Goal: Task Accomplishment & Management: Use online tool/utility

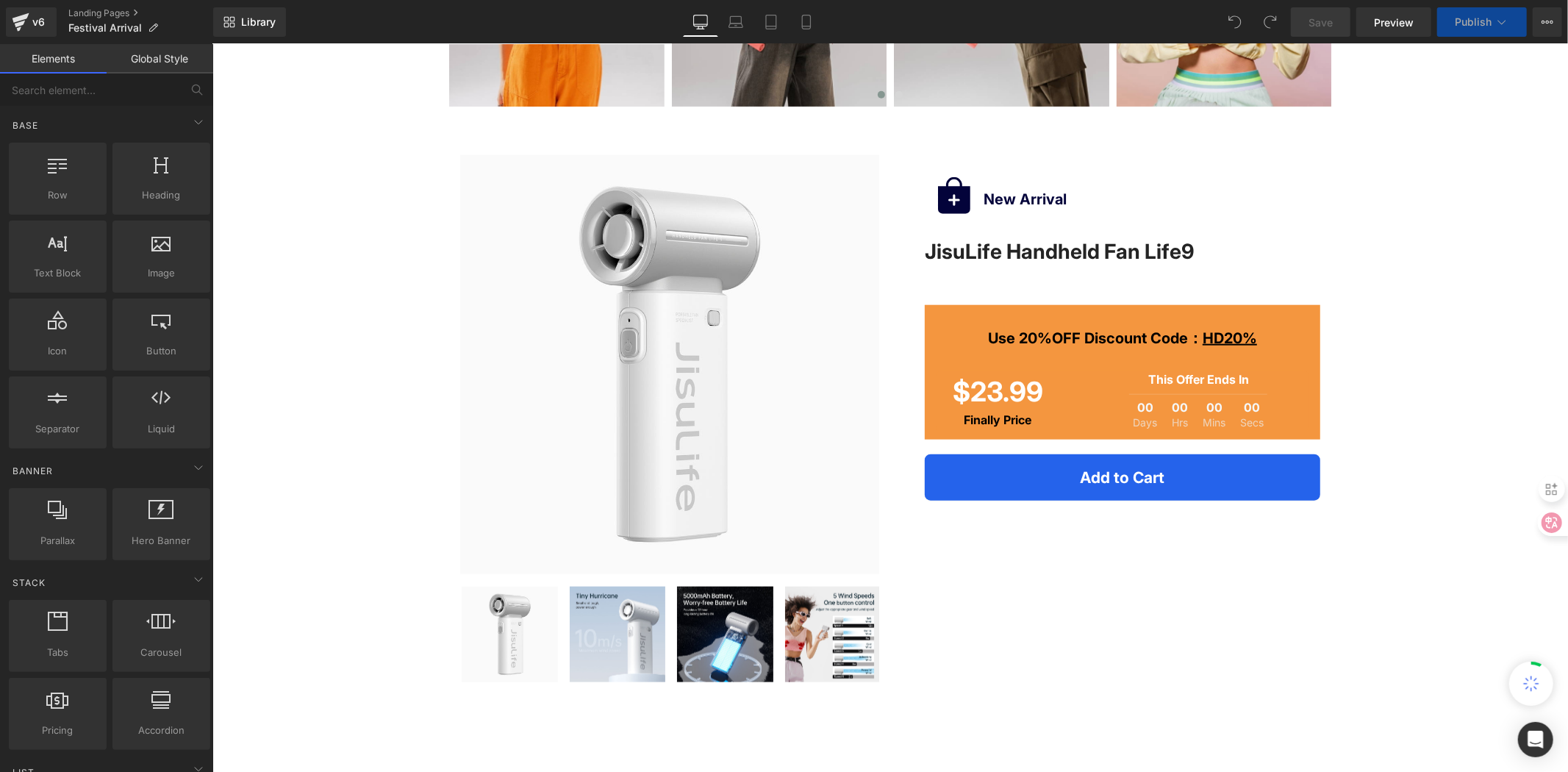
scroll to position [1470, 0]
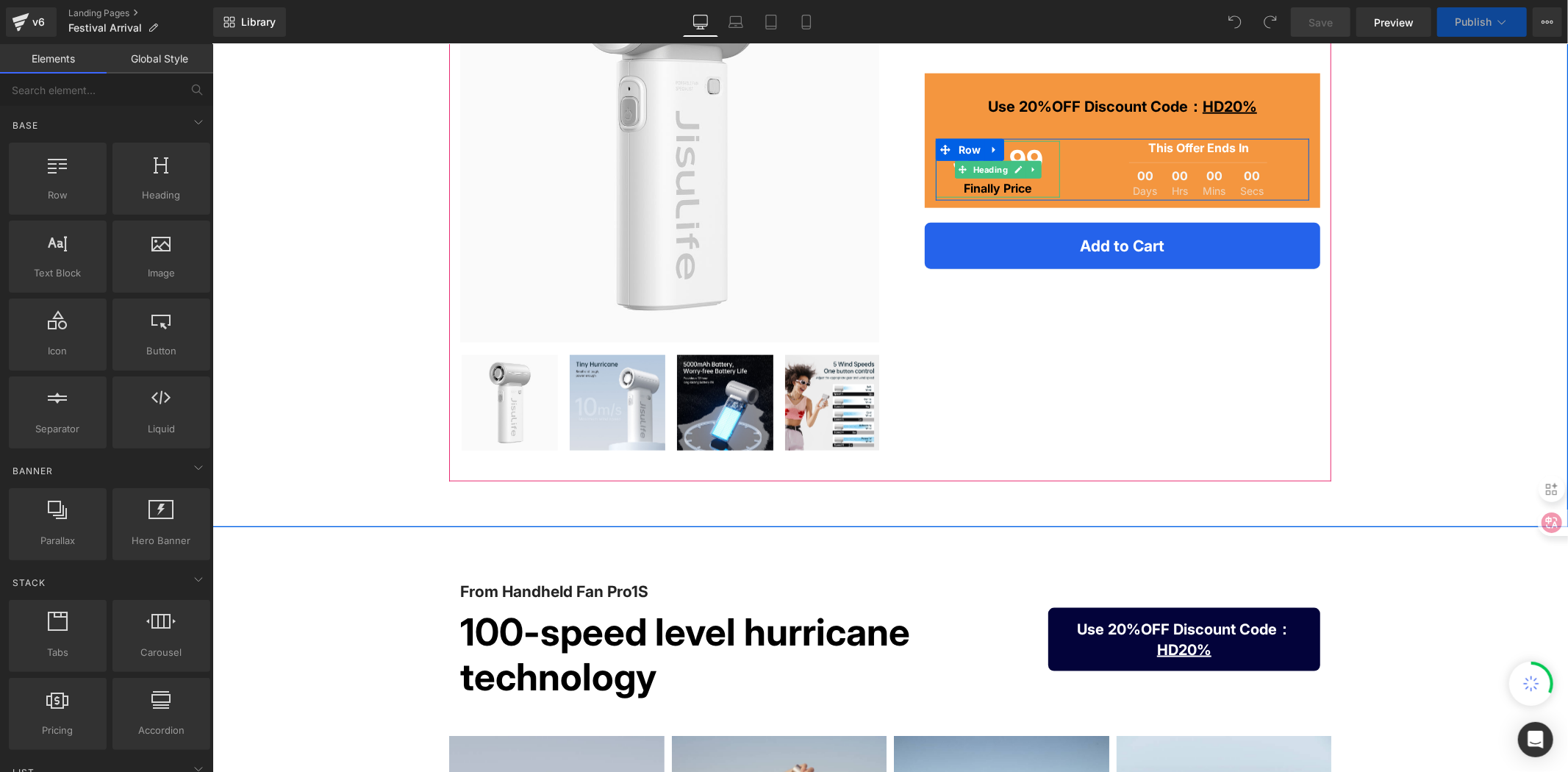
click at [989, 186] on strong "Finally Price" at bounding box center [997, 188] width 68 height 15
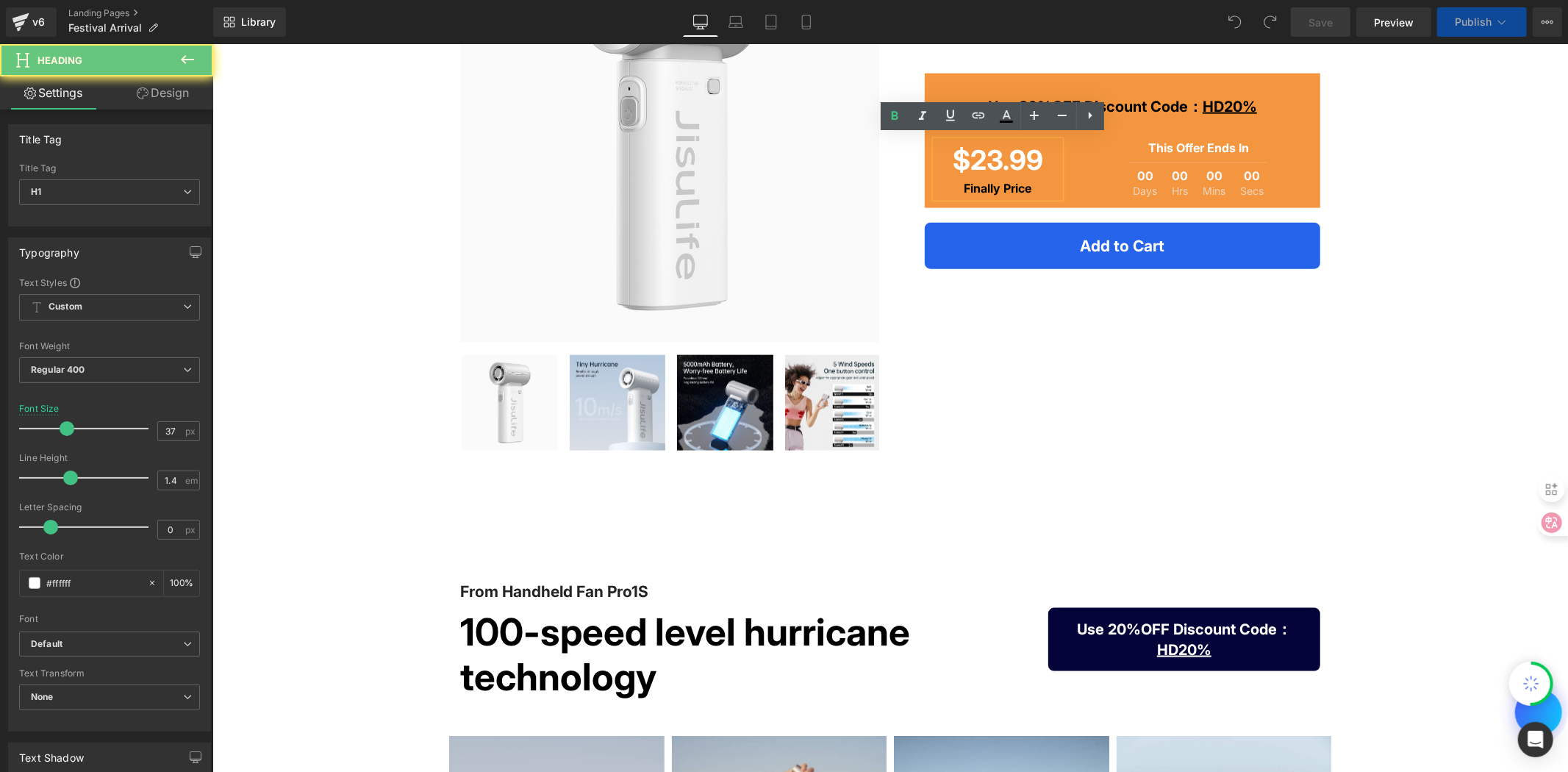
click at [997, 181] on strong "Finally Price" at bounding box center [997, 188] width 68 height 15
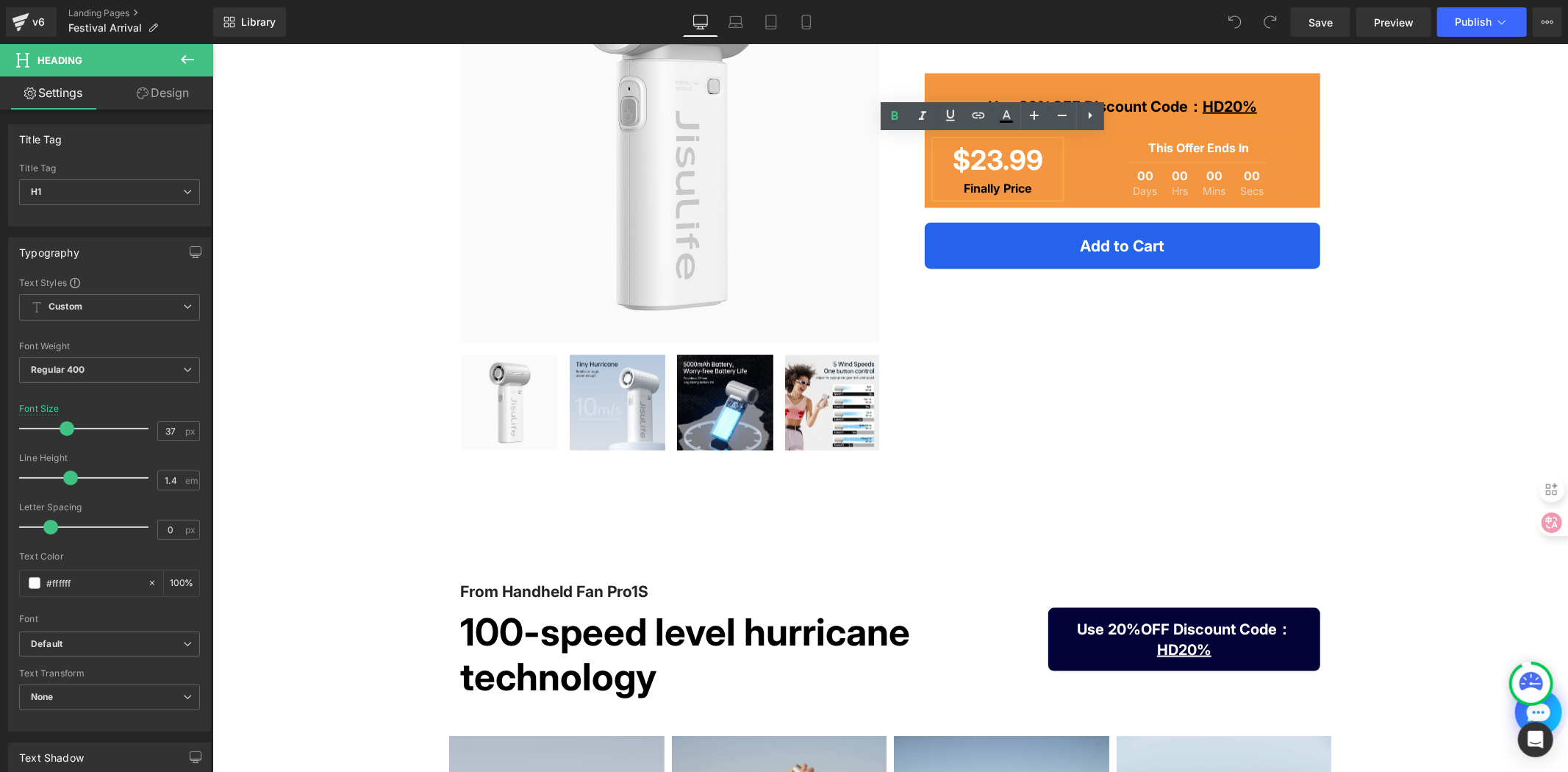
click at [993, 187] on strong "Finally Price" at bounding box center [997, 188] width 68 height 15
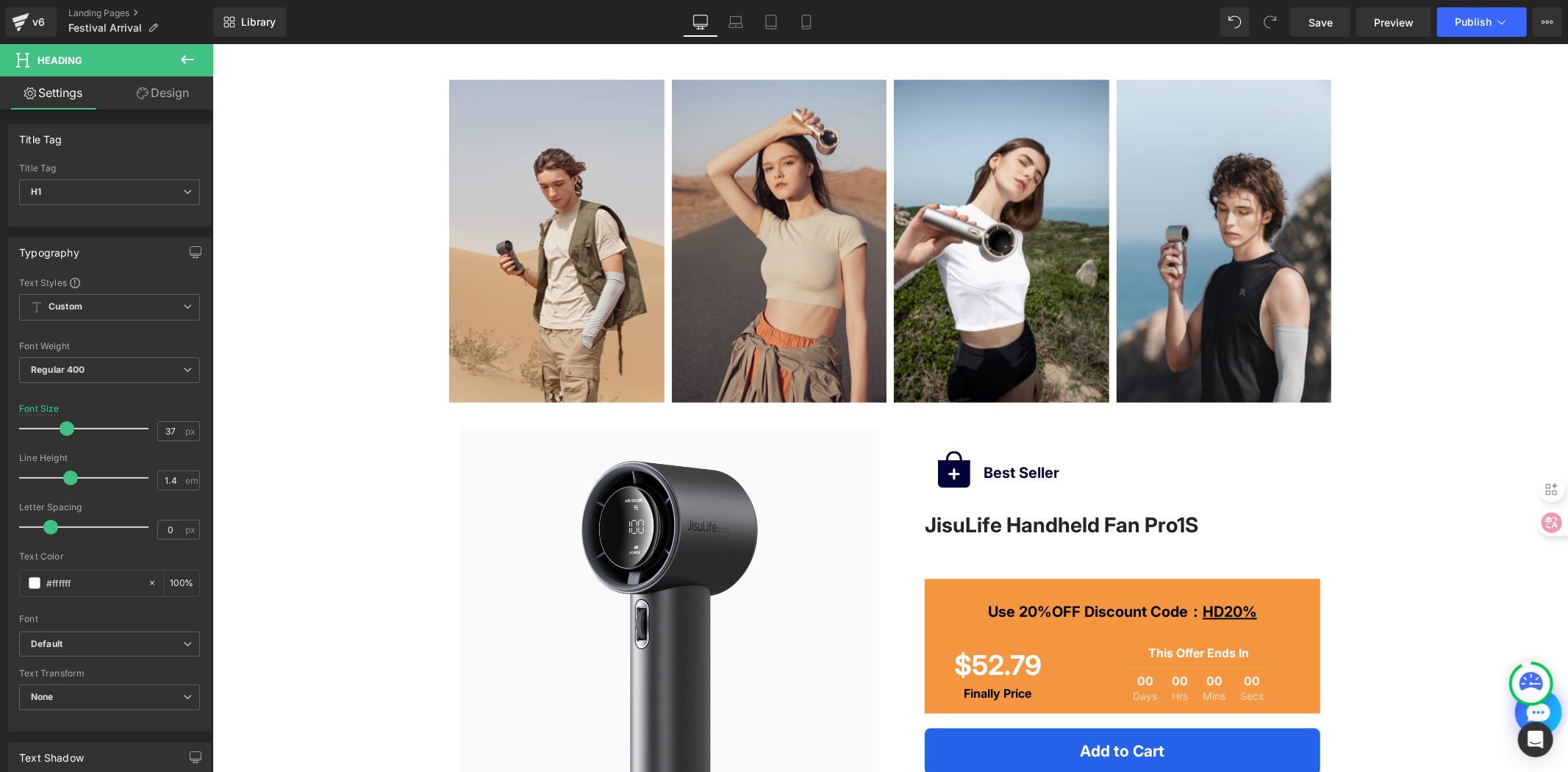
scroll to position [2286, 0]
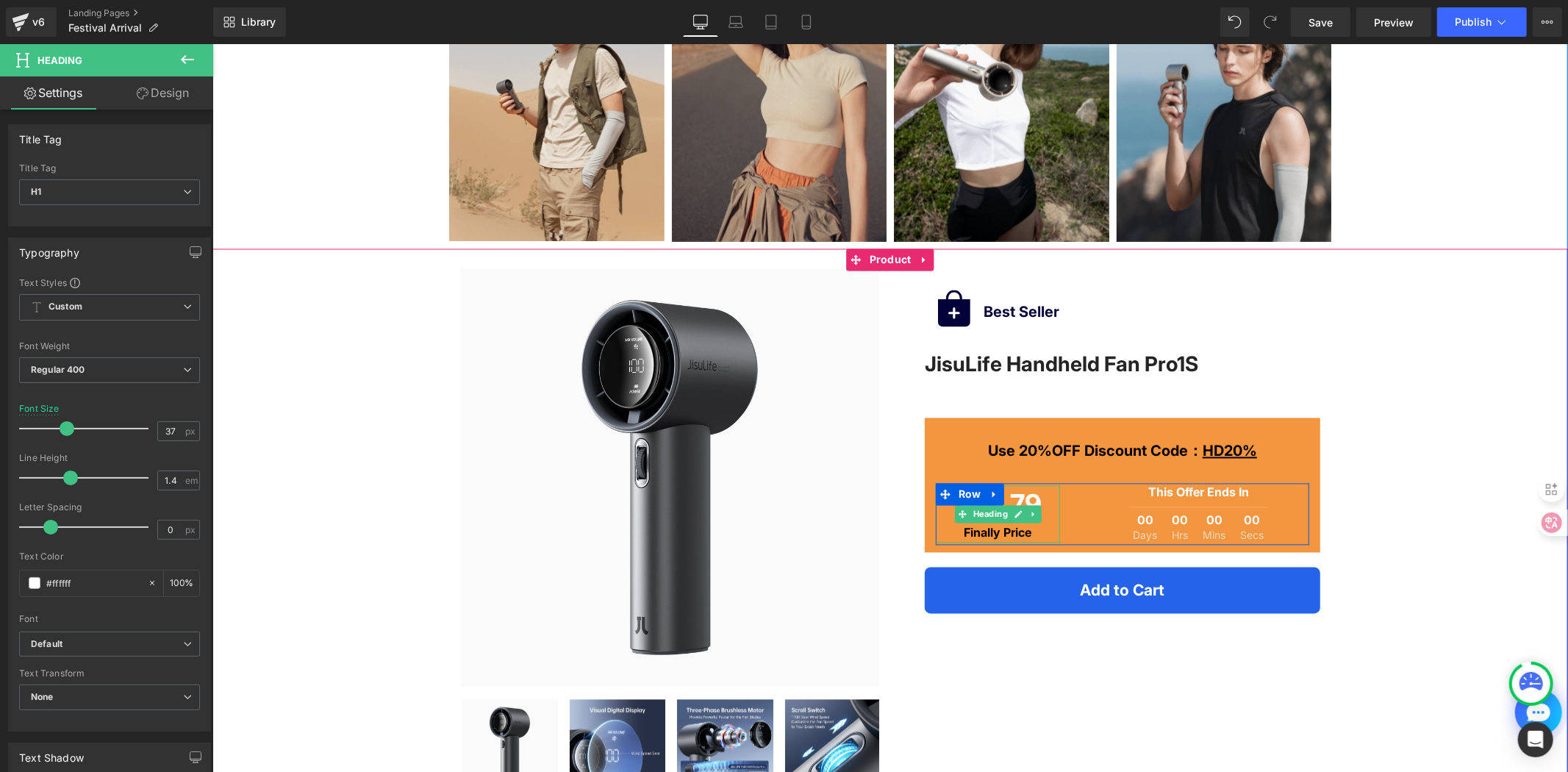
click at [979, 531] on strong "Finally Price" at bounding box center [997, 532] width 68 height 15
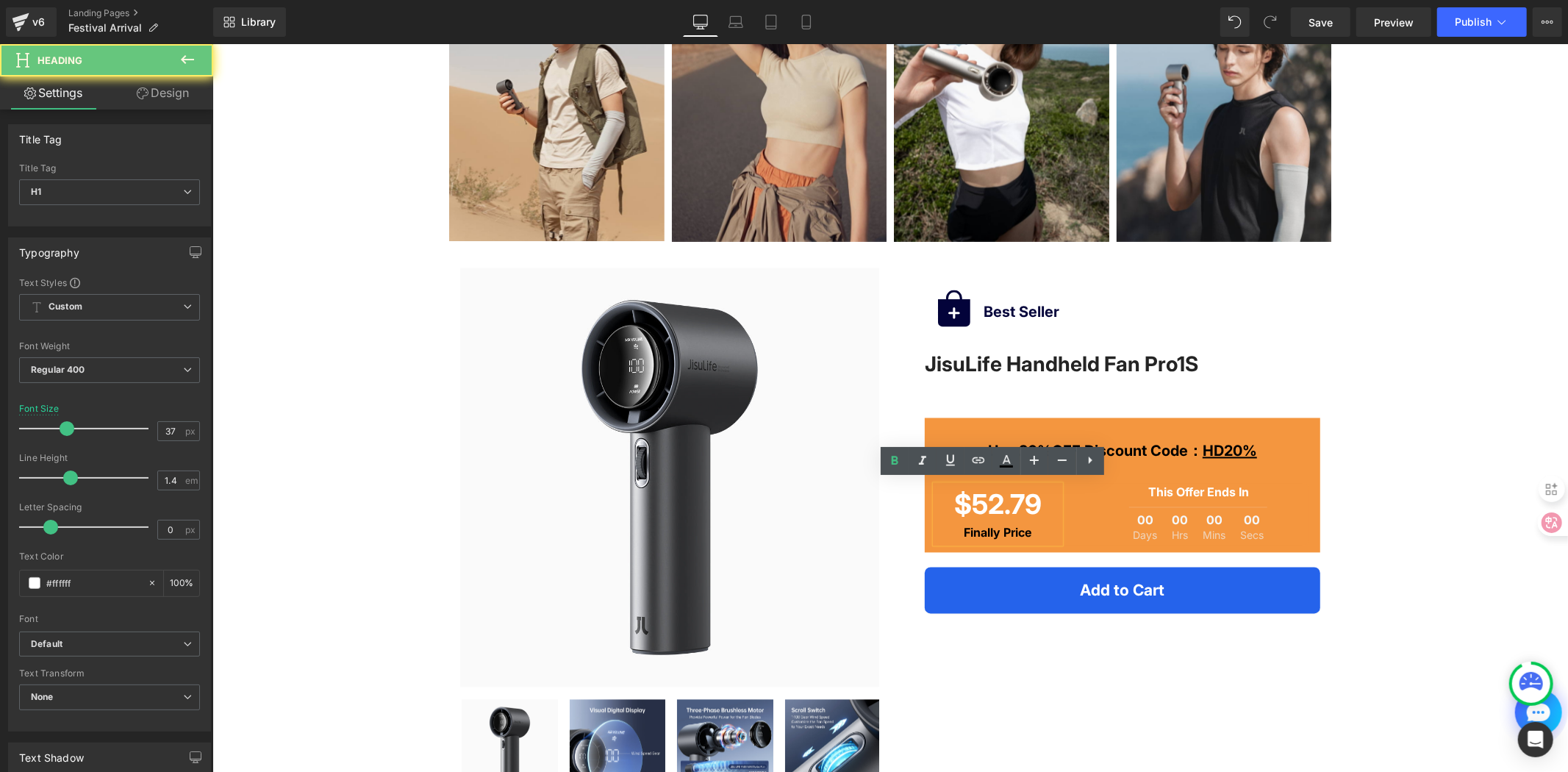
click at [989, 532] on strong "Finally Price" at bounding box center [997, 532] width 68 height 15
click at [994, 532] on strong "Finally Price" at bounding box center [997, 532] width 68 height 15
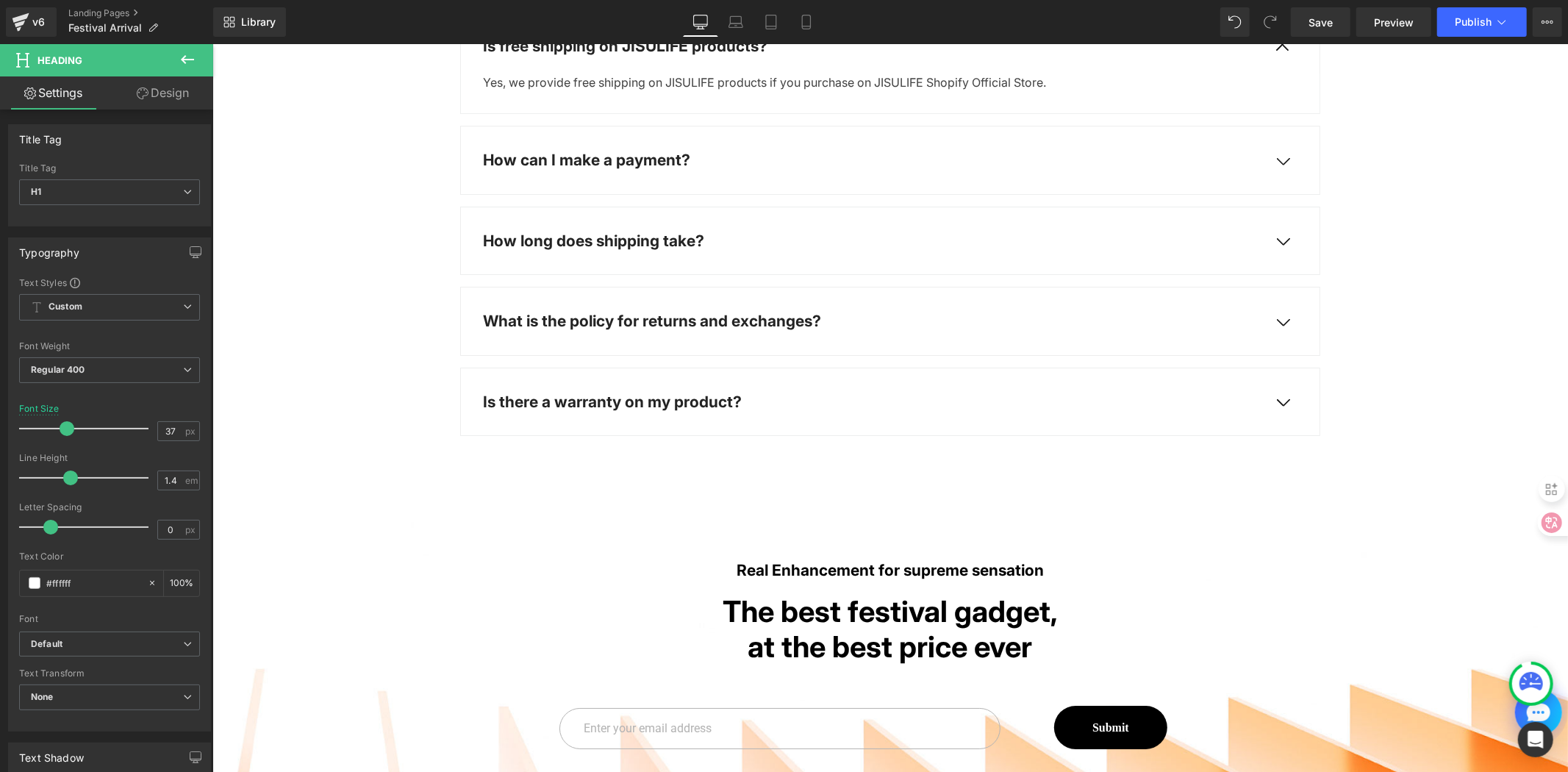
scroll to position [4491, 0]
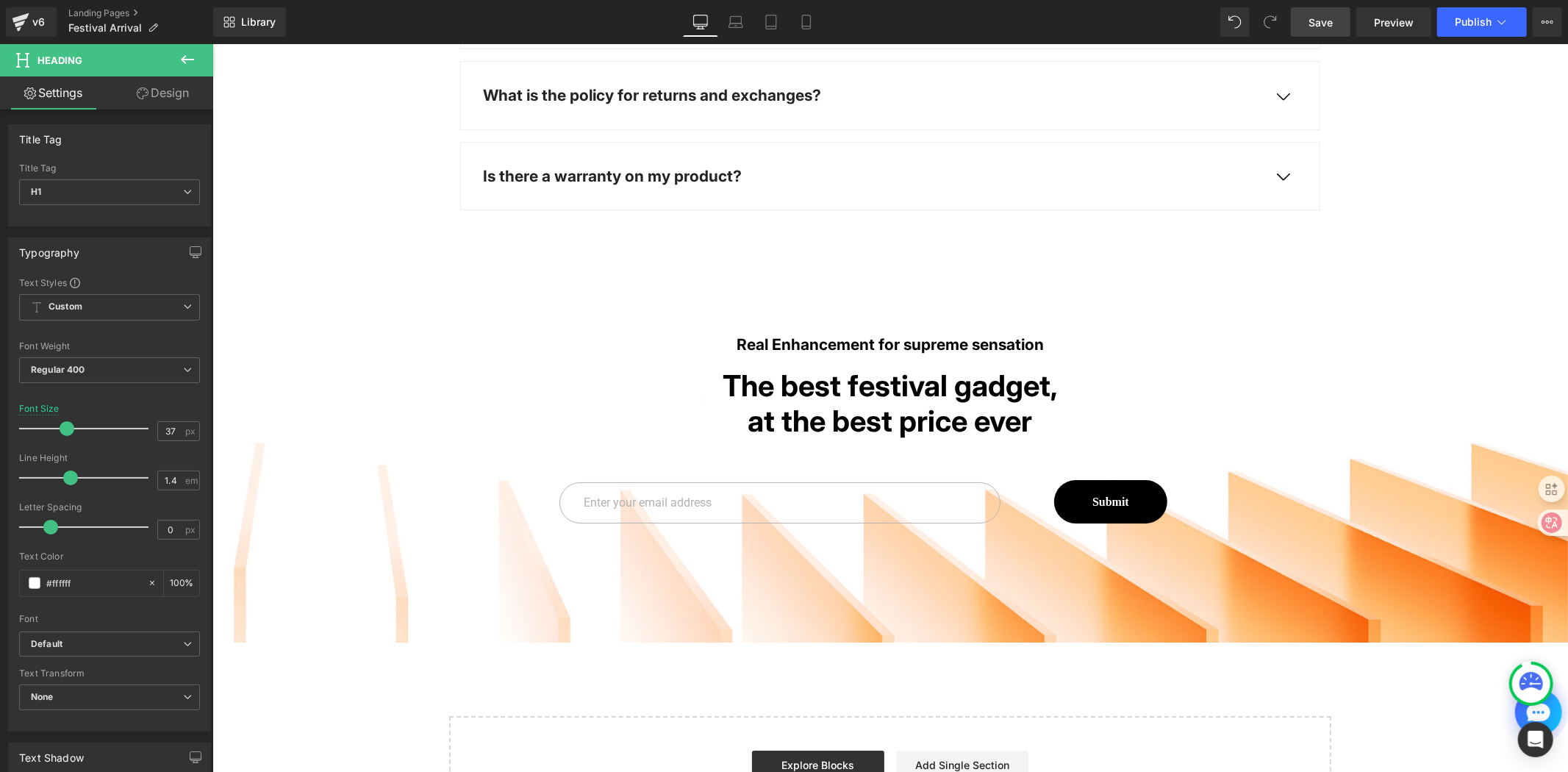
click at [1332, 15] on span "Save" at bounding box center [1320, 23] width 24 height 15
click at [1479, 26] on span "Publish" at bounding box center [1474, 22] width 37 height 12
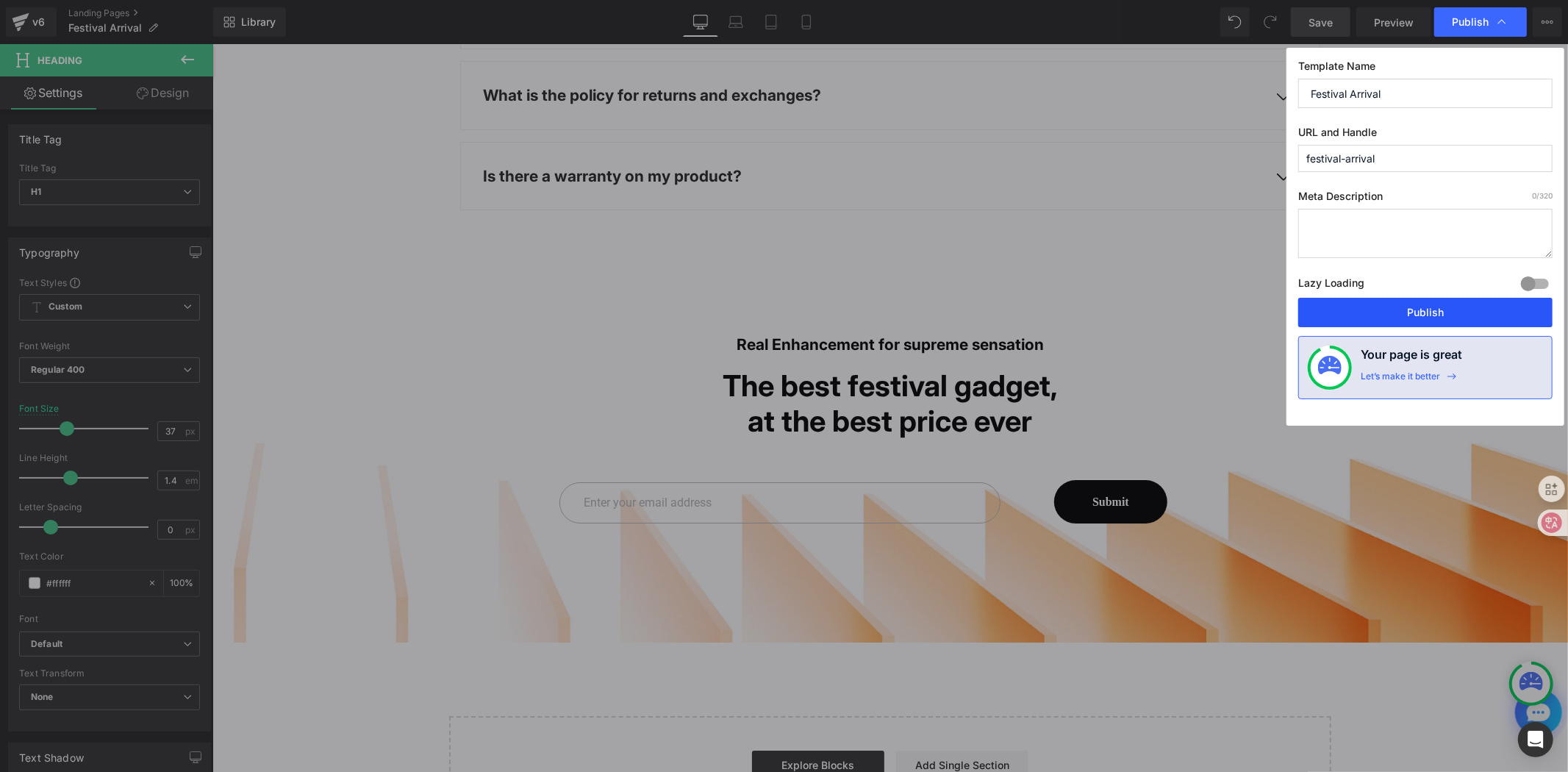
click at [605, 269] on button "Publish" at bounding box center [568, 236] width 73 height 65
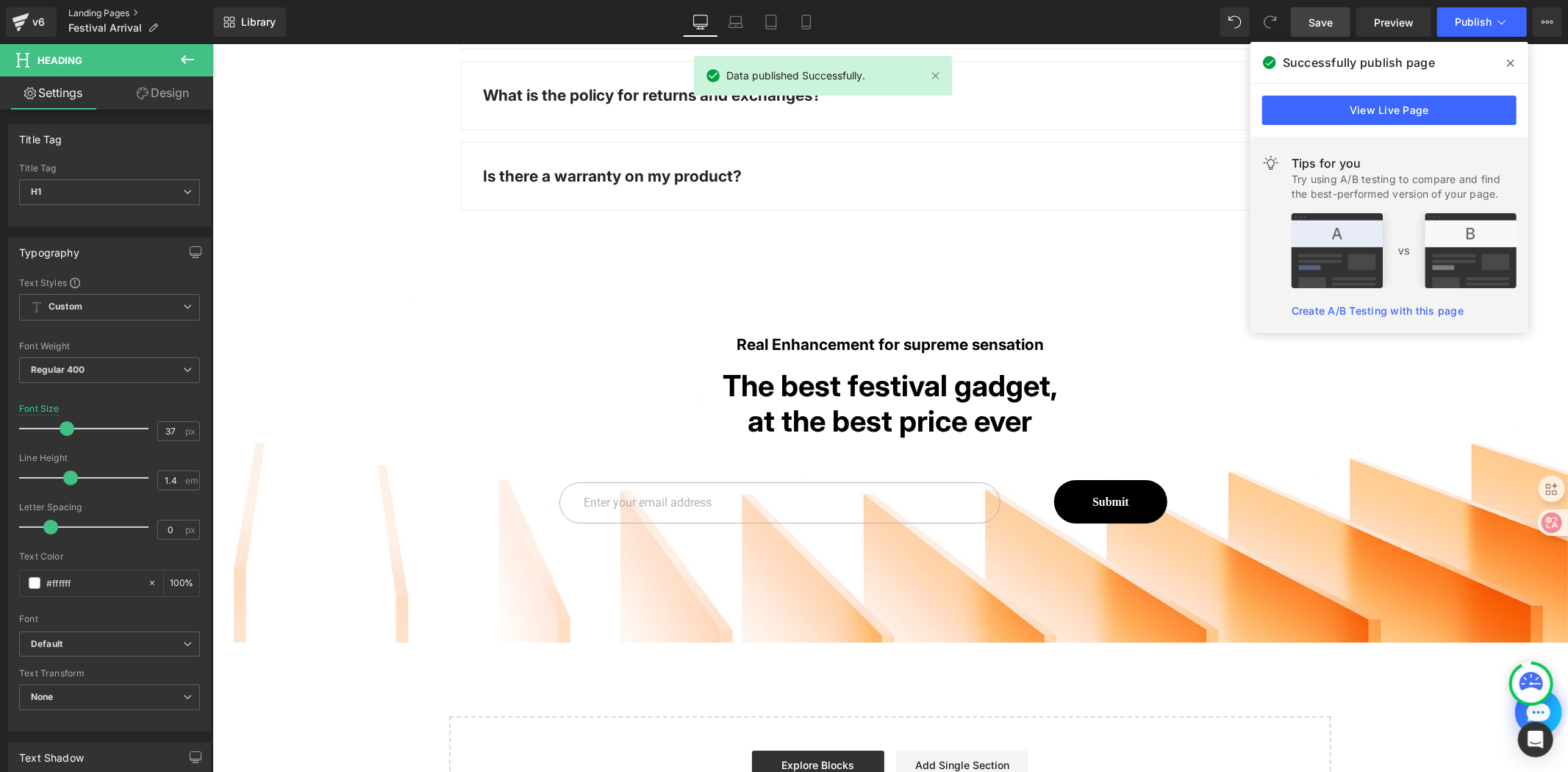
click at [89, 13] on link "Landing Pages" at bounding box center [140, 13] width 144 height 12
